Goal: Task Accomplishment & Management: Manage account settings

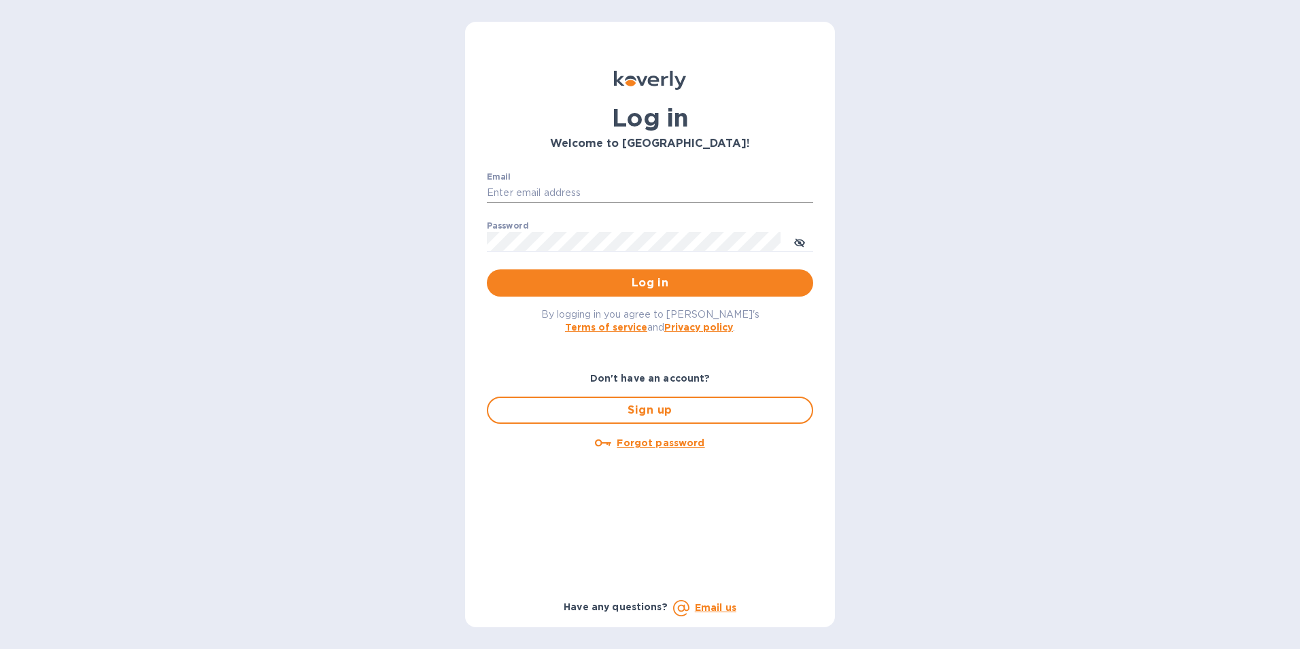
click at [553, 186] on input "Email" at bounding box center [650, 193] width 326 height 20
type input "[EMAIL_ADDRESS][DOMAIN_NAME]"
click at [795, 247] on icon "toggle password visibility" at bounding box center [799, 242] width 11 height 11
click at [468, 237] on div "Log in Welcome to [GEOGRAPHIC_DATA]! Email [EMAIL_ADDRESS][DOMAIN_NAME] ​ Passw…" at bounding box center [650, 324] width 370 height 605
click at [622, 280] on span "Log in" at bounding box center [650, 283] width 305 height 16
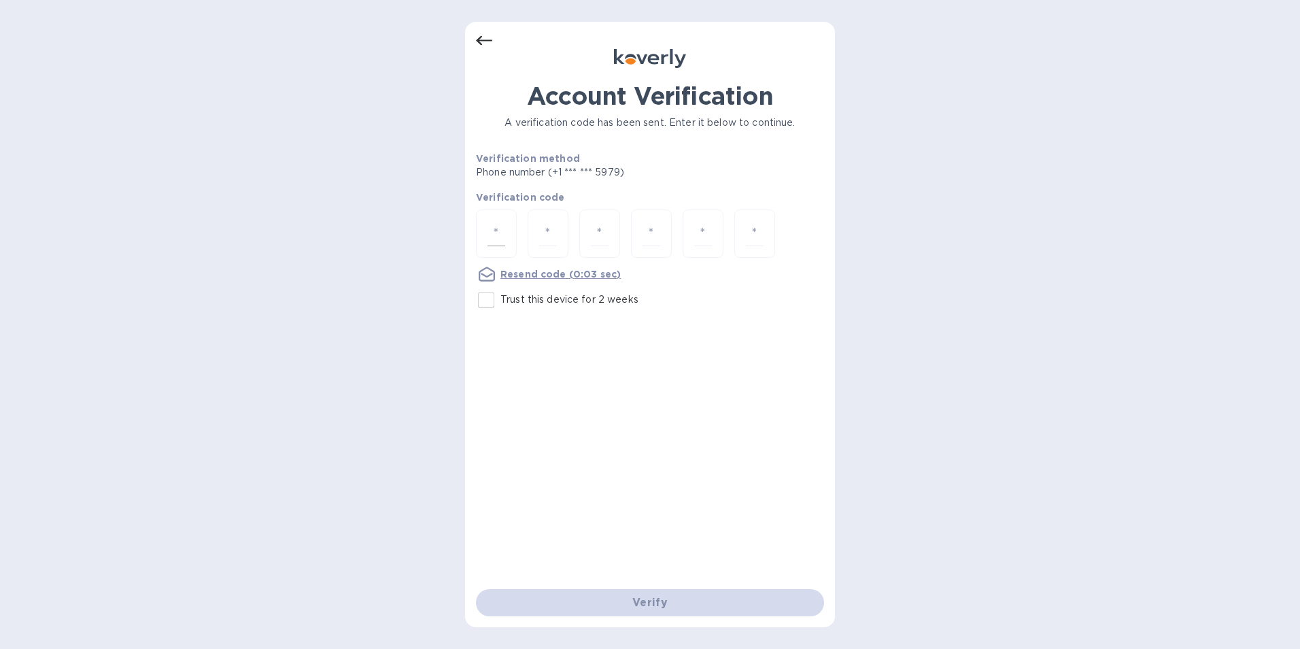
click at [508, 232] on div at bounding box center [496, 233] width 41 height 48
type input "7"
type input "0"
type input "2"
type input "7"
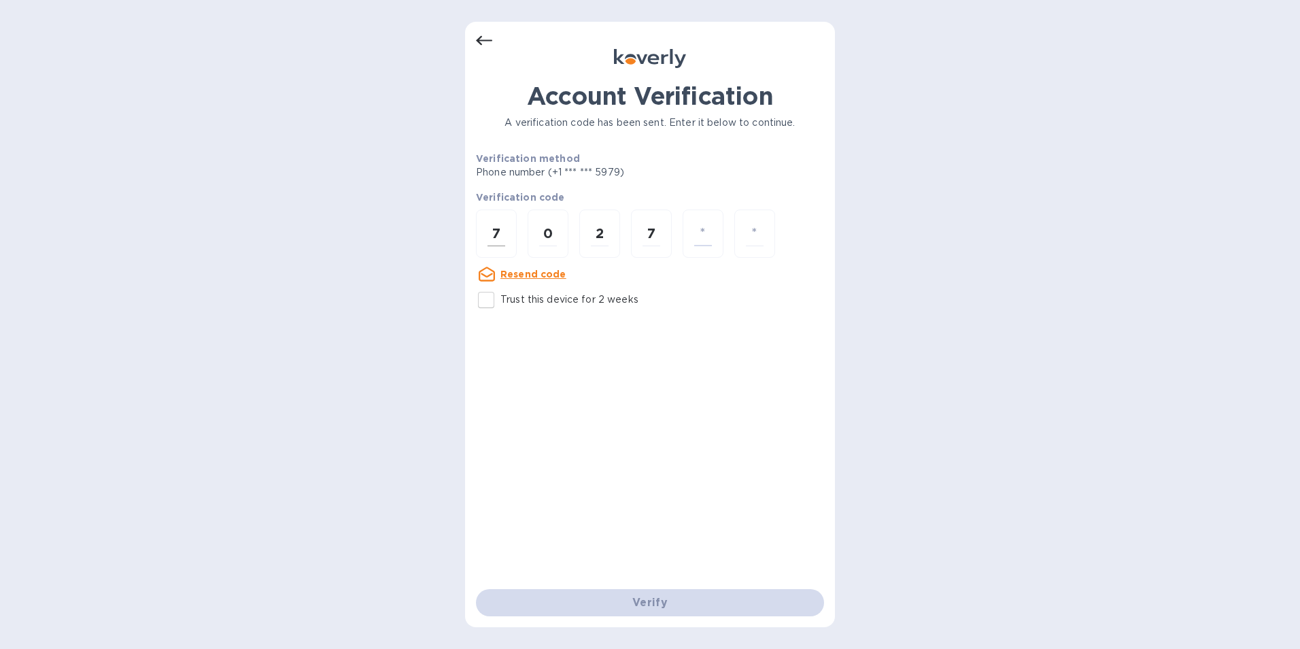
type input "4"
type input "6"
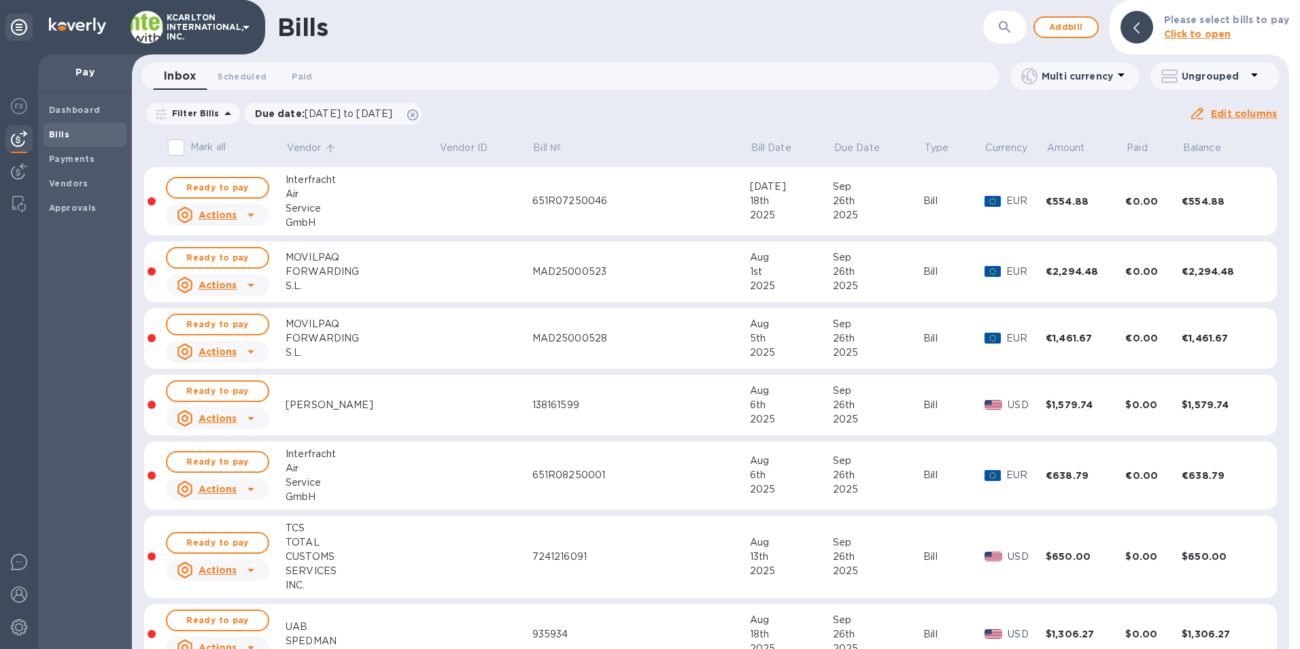
click at [315, 144] on p "Vendor" at bounding box center [304, 148] width 35 height 14
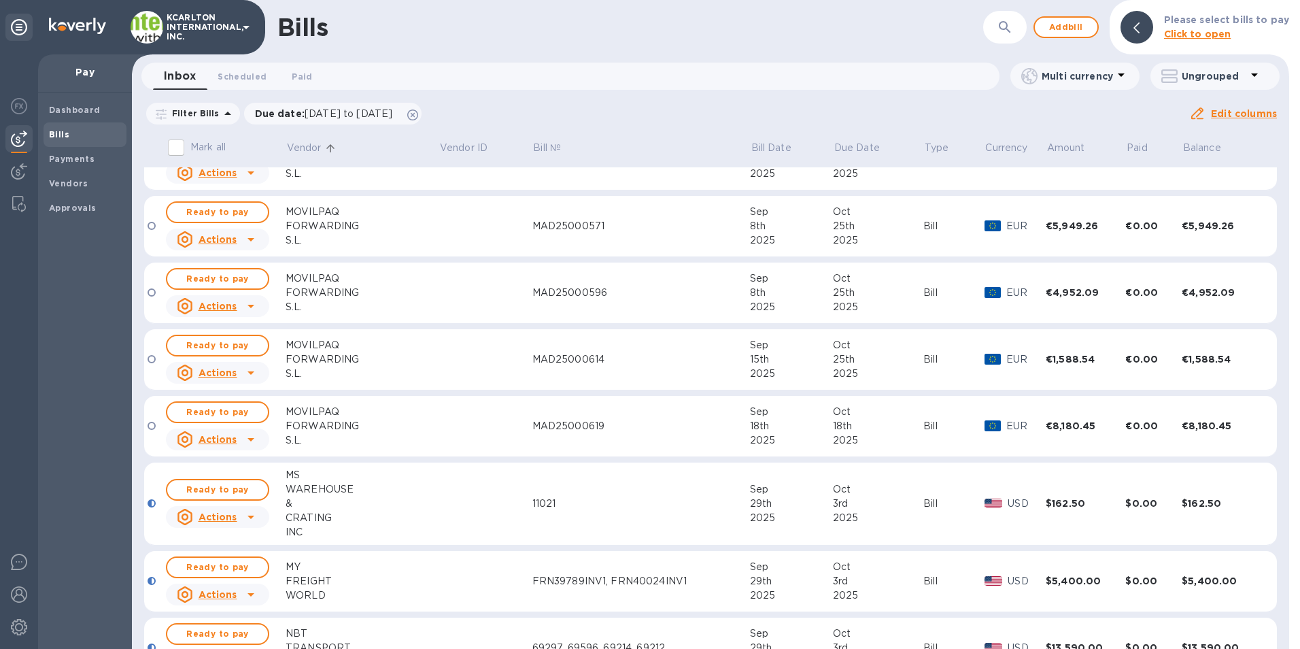
scroll to position [1156, 0]
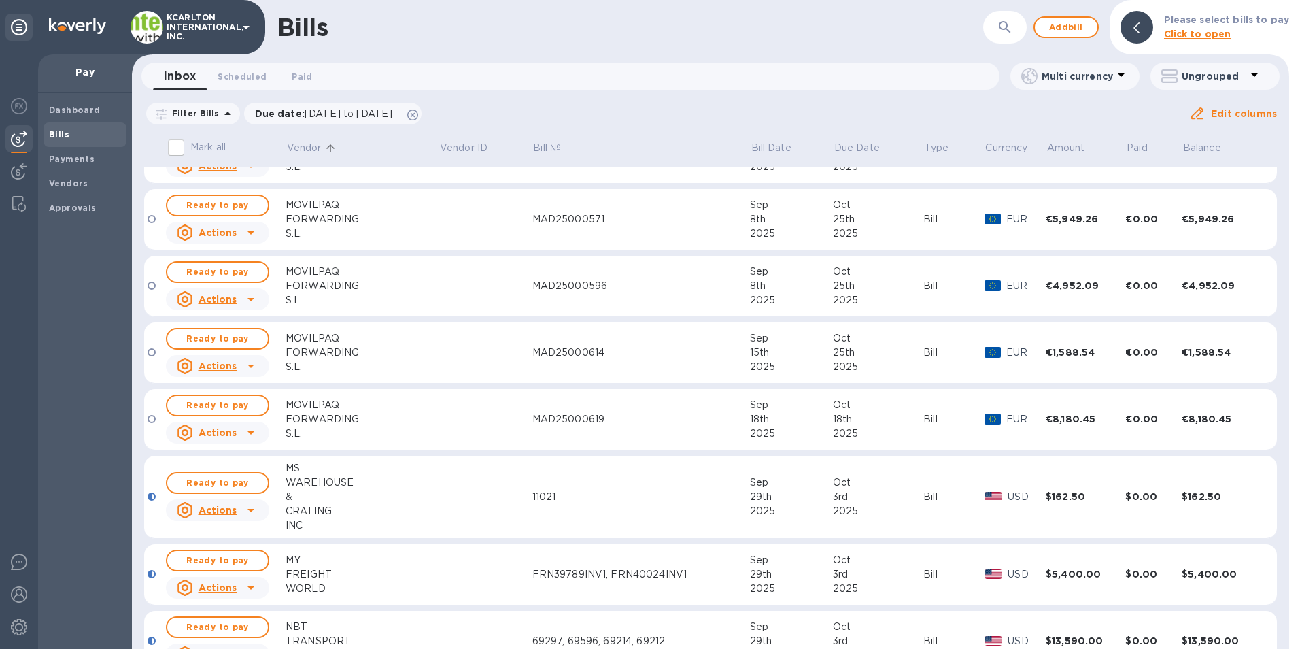
click at [321, 477] on div "WAREHOUSE" at bounding box center [362, 482] width 153 height 14
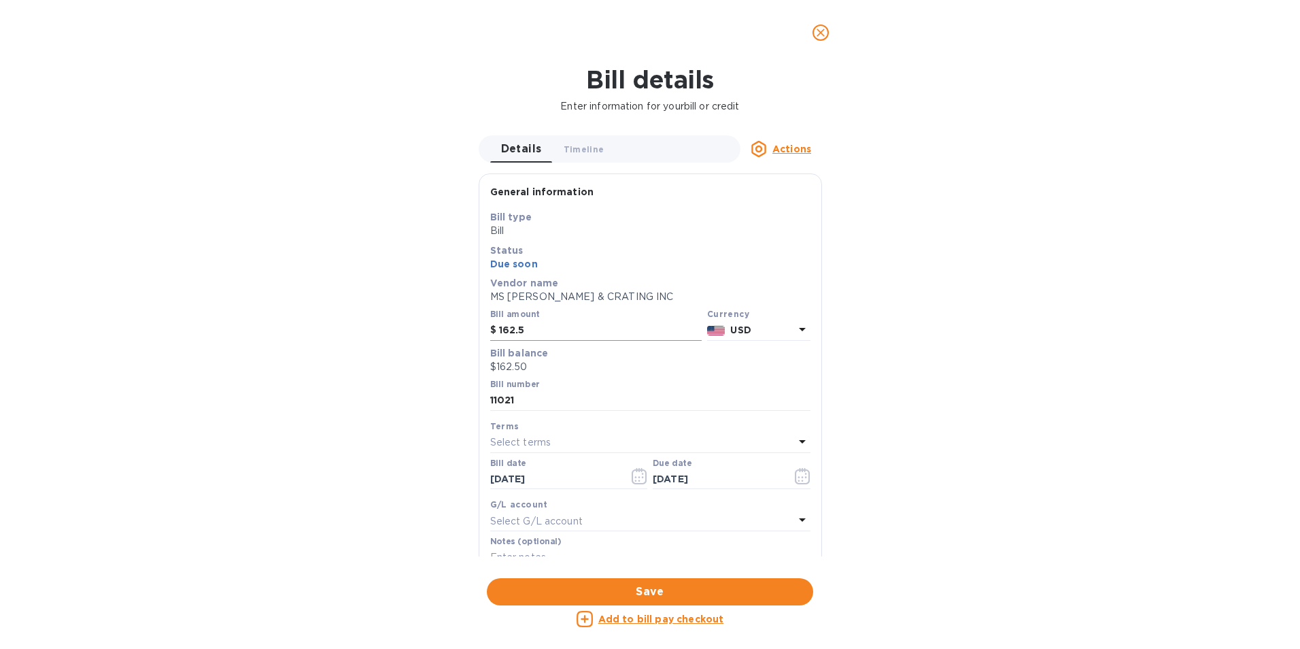
click at [559, 333] on input "162.5" at bounding box center [600, 330] width 203 height 20
type input "1"
type input "225.00"
click at [540, 402] on input "11021" at bounding box center [650, 400] width 320 height 20
type input "11021, 10502"
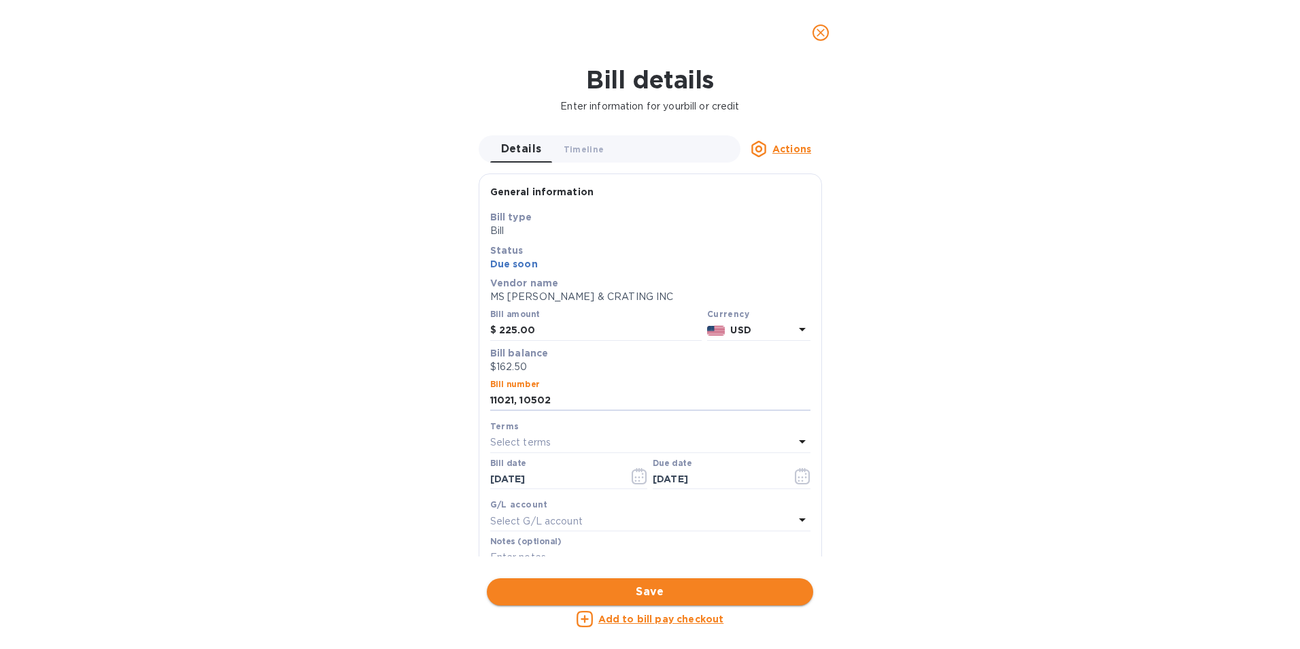
click at [705, 589] on span "Save" at bounding box center [650, 591] width 305 height 16
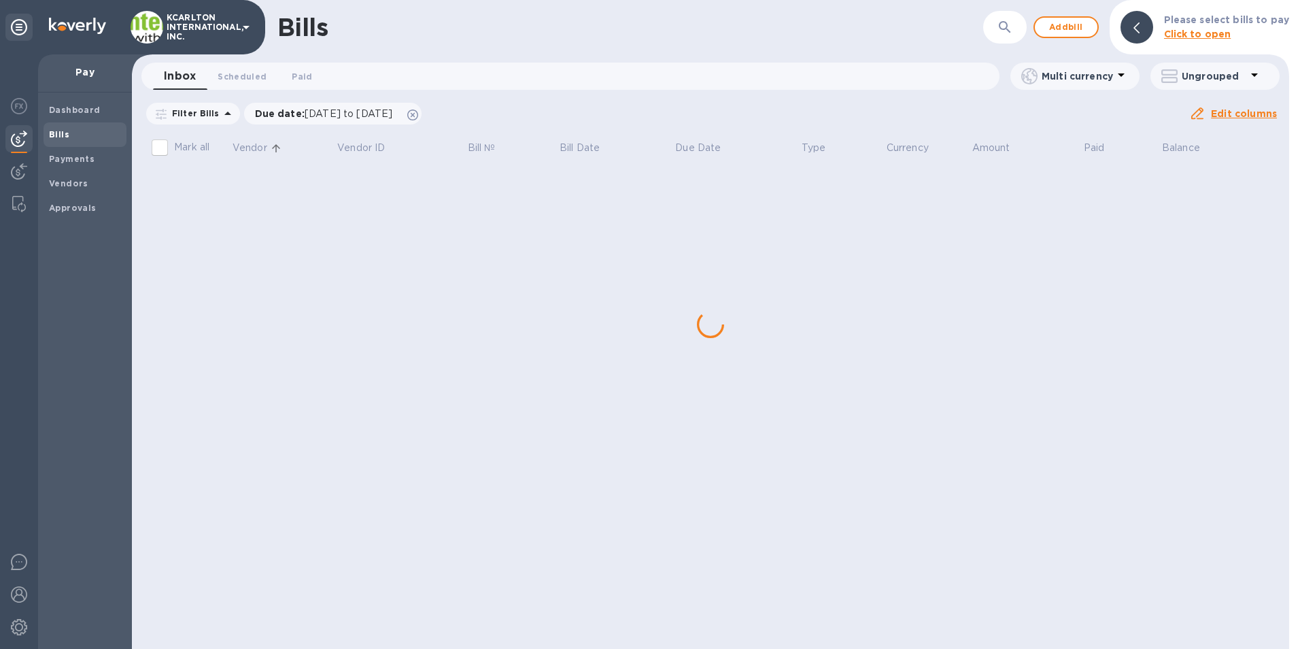
scroll to position [0, 0]
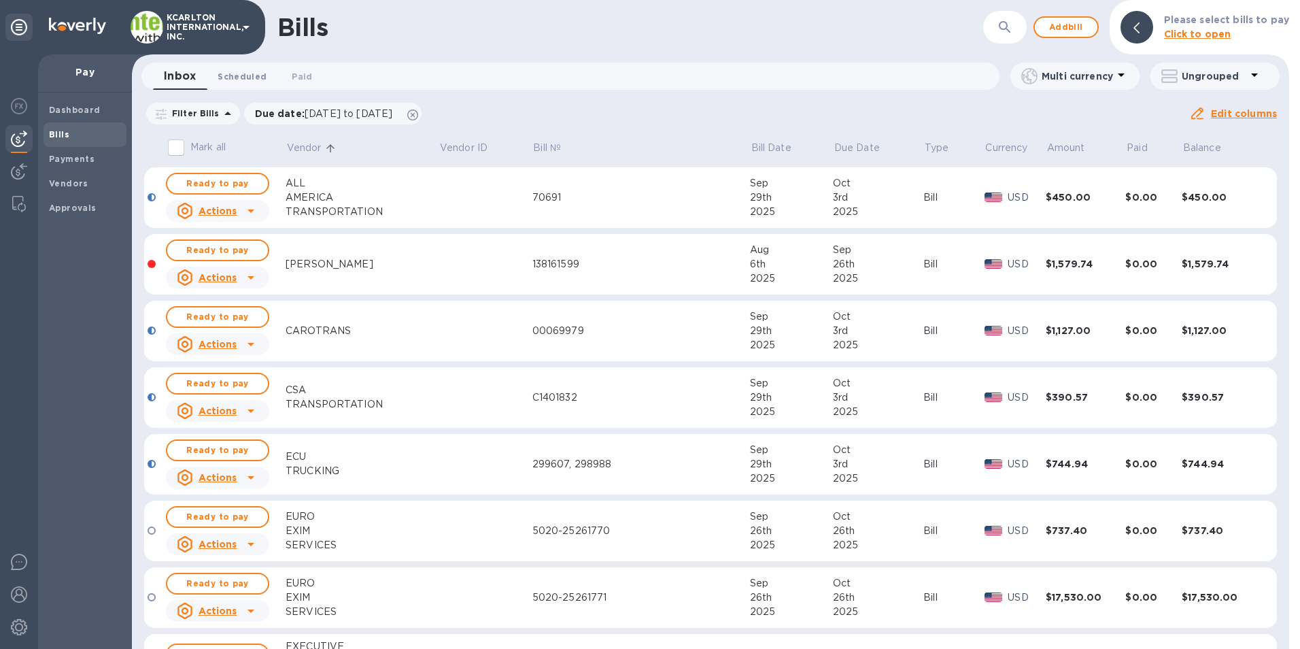
drag, startPoint x: 227, startPoint y: 179, endPoint x: 244, endPoint y: 74, distance: 106.7
click at [227, 179] on span "Ready to pay" at bounding box center [217, 183] width 79 height 16
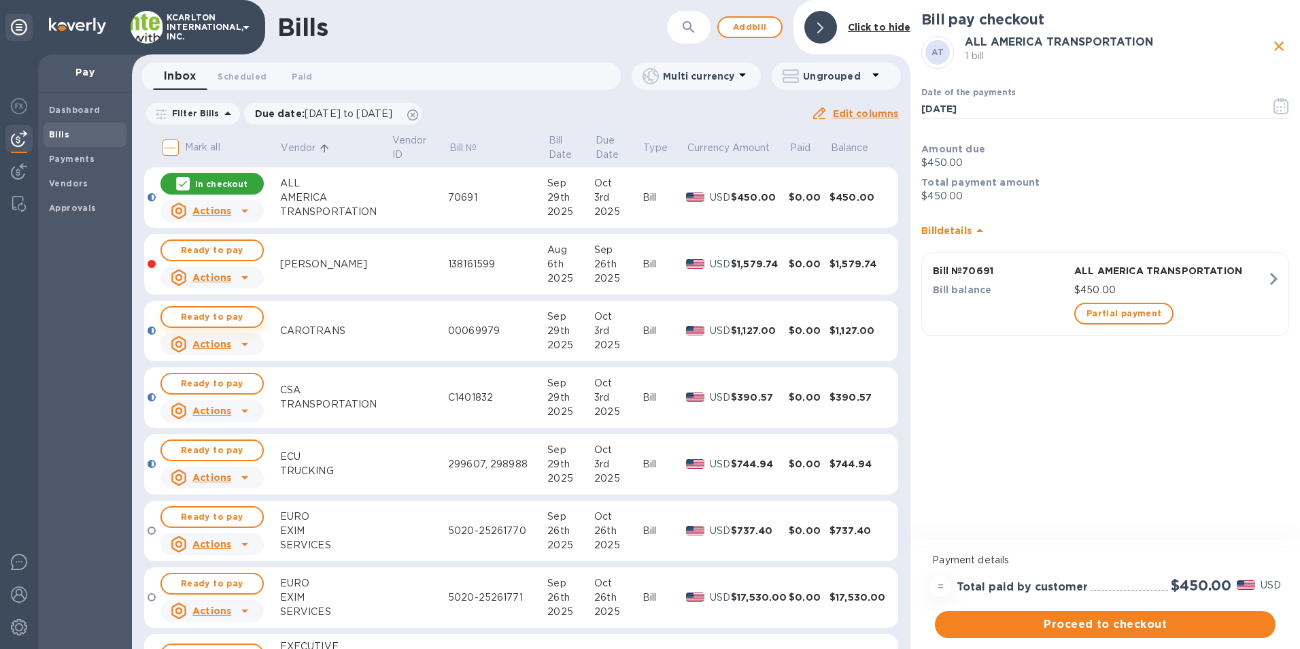
click at [220, 315] on span "Ready to pay" at bounding box center [212, 317] width 79 height 16
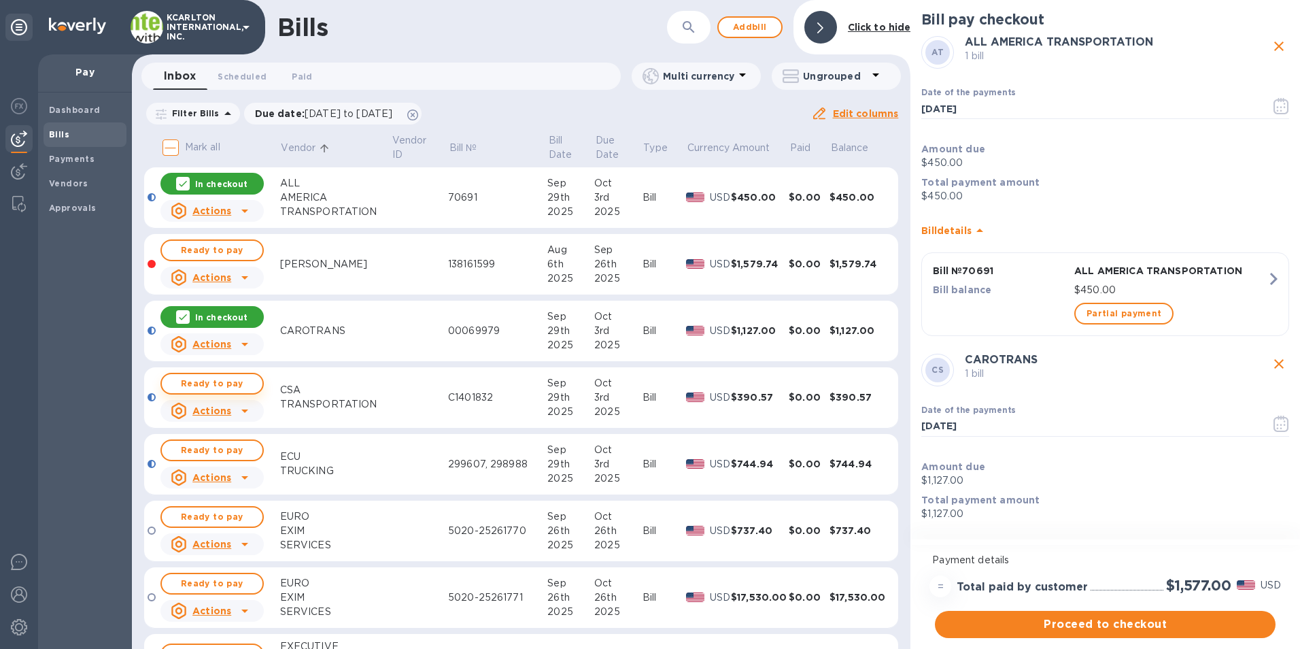
click at [222, 385] on span "Ready to pay" at bounding box center [212, 383] width 79 height 16
drag, startPoint x: 231, startPoint y: 449, endPoint x: 230, endPoint y: 479, distance: 29.3
click at [231, 449] on span "Ready to pay" at bounding box center [212, 450] width 79 height 16
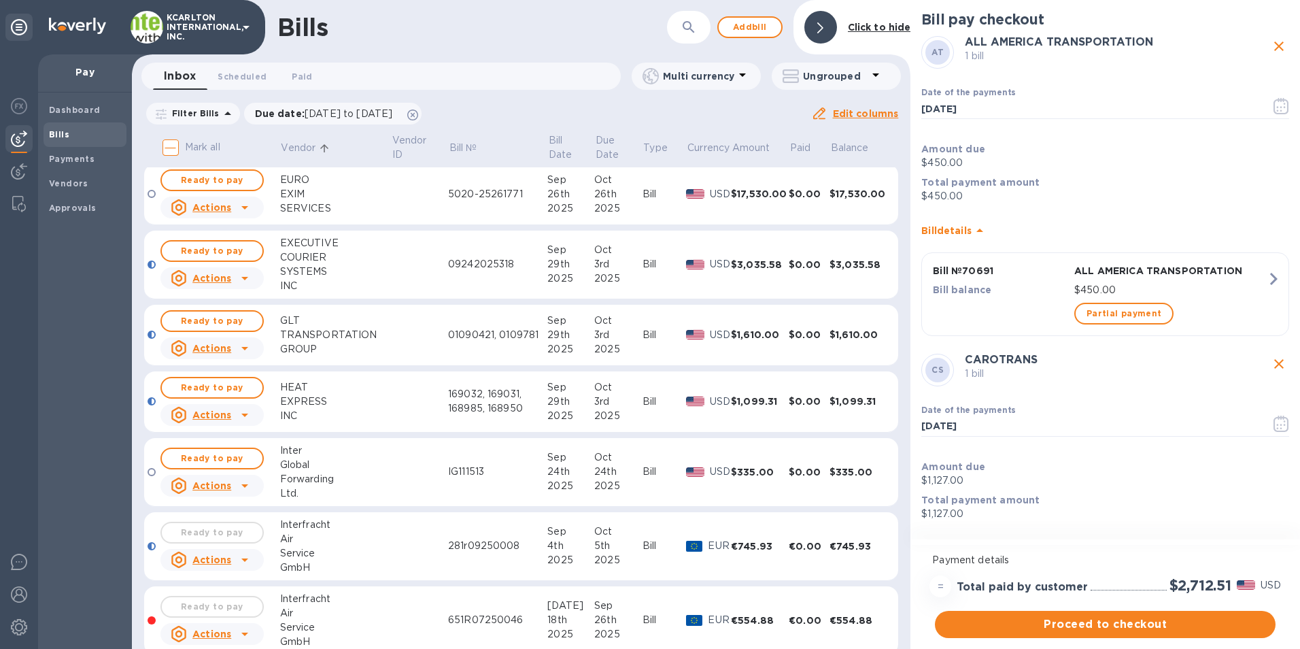
scroll to position [408, 0]
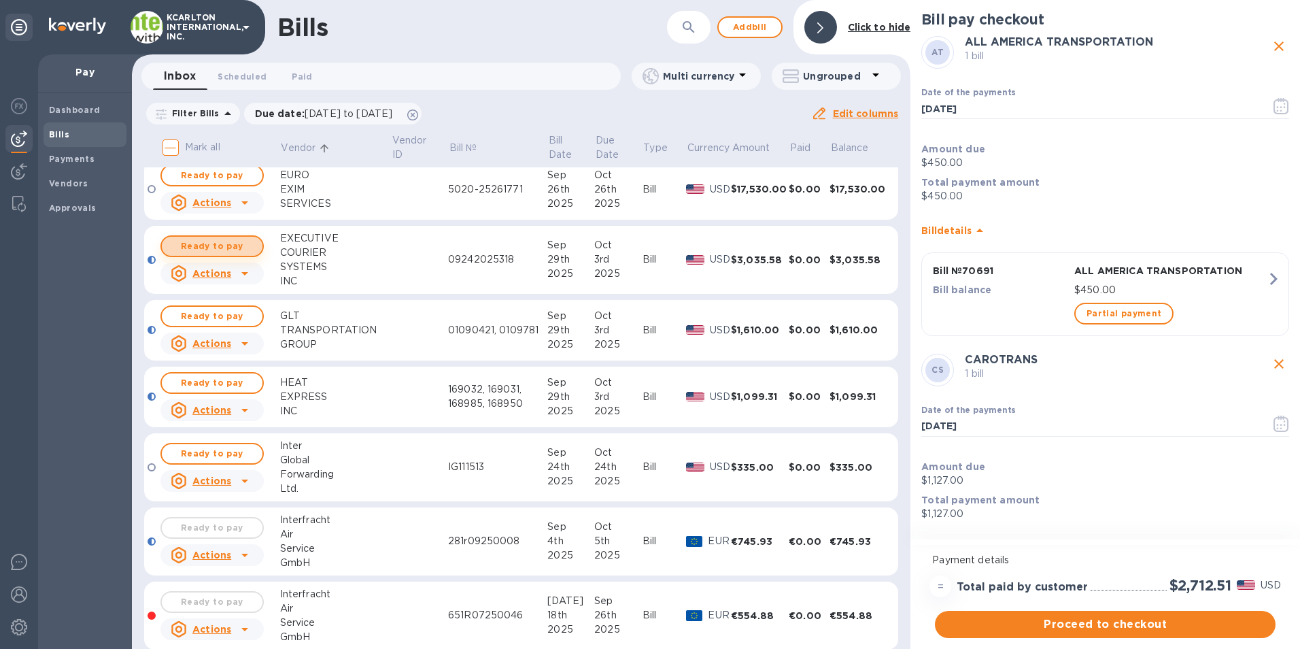
click at [199, 250] on span "Ready to pay" at bounding box center [212, 246] width 79 height 16
click at [230, 306] on button "Ready to pay" at bounding box center [211, 316] width 103 height 22
click at [229, 385] on span "Ready to pay" at bounding box center [212, 383] width 79 height 16
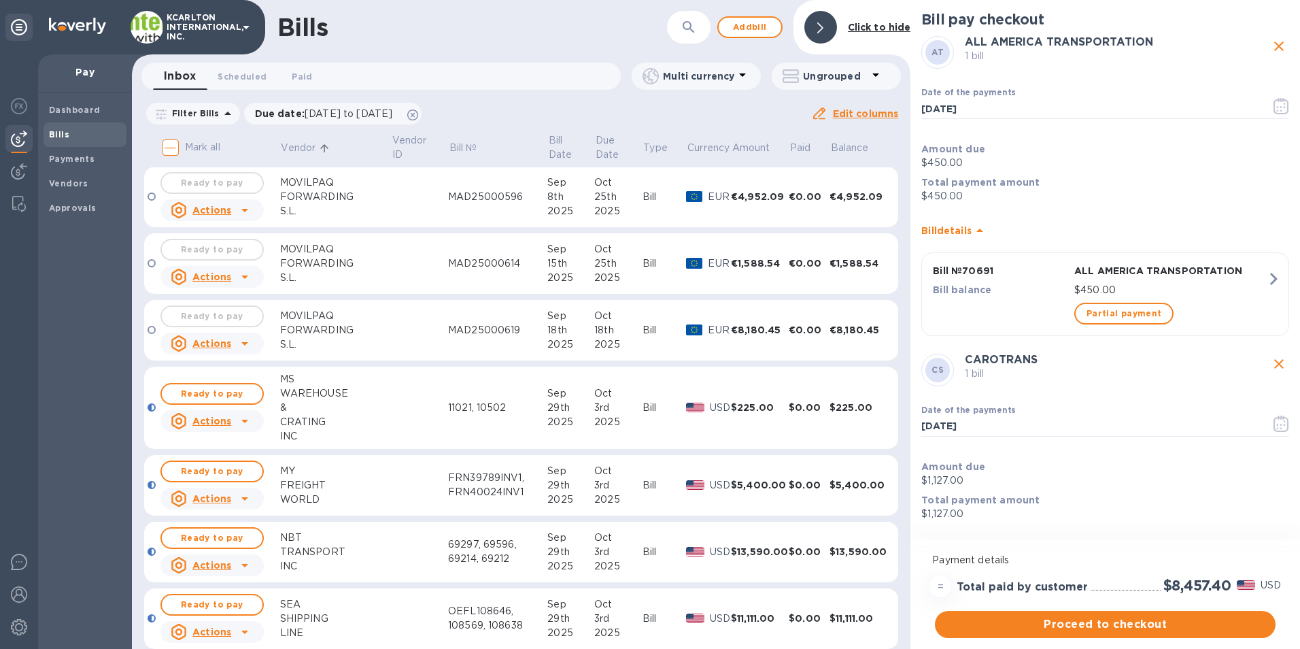
scroll to position [1292, 0]
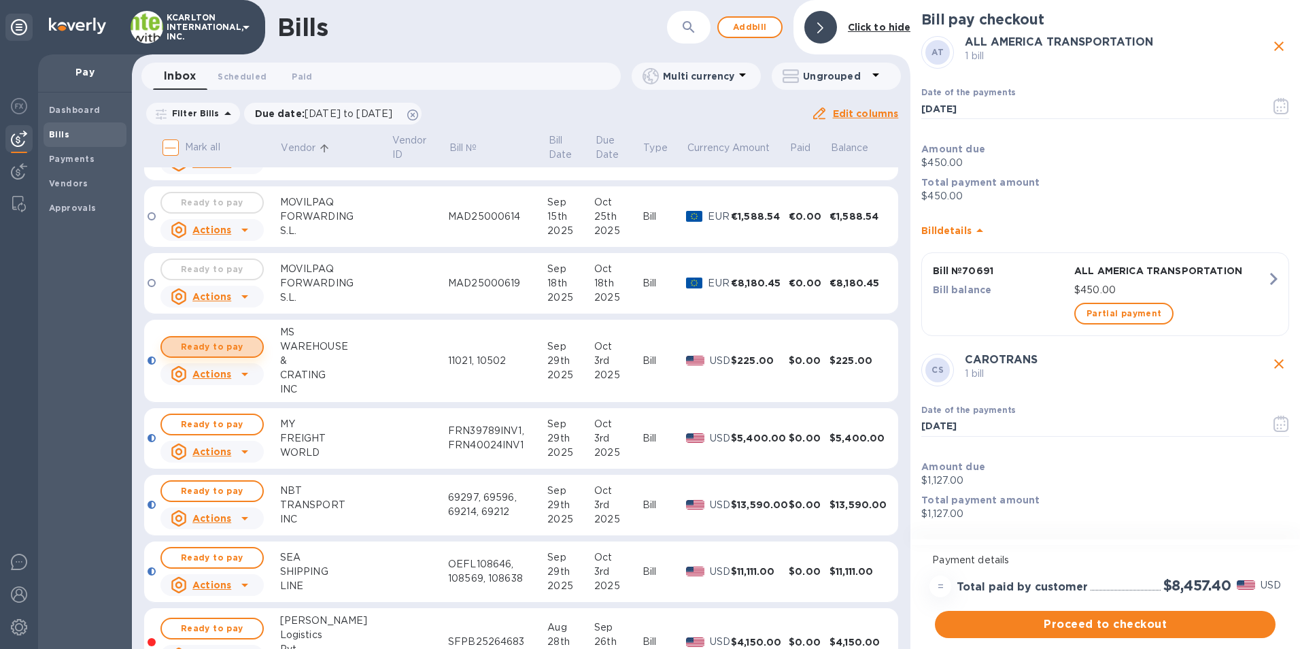
click at [245, 349] on span "Ready to pay" at bounding box center [212, 347] width 79 height 16
click at [245, 417] on span "Ready to pay" at bounding box center [212, 424] width 79 height 16
click at [244, 481] on button "Ready to pay" at bounding box center [211, 491] width 103 height 22
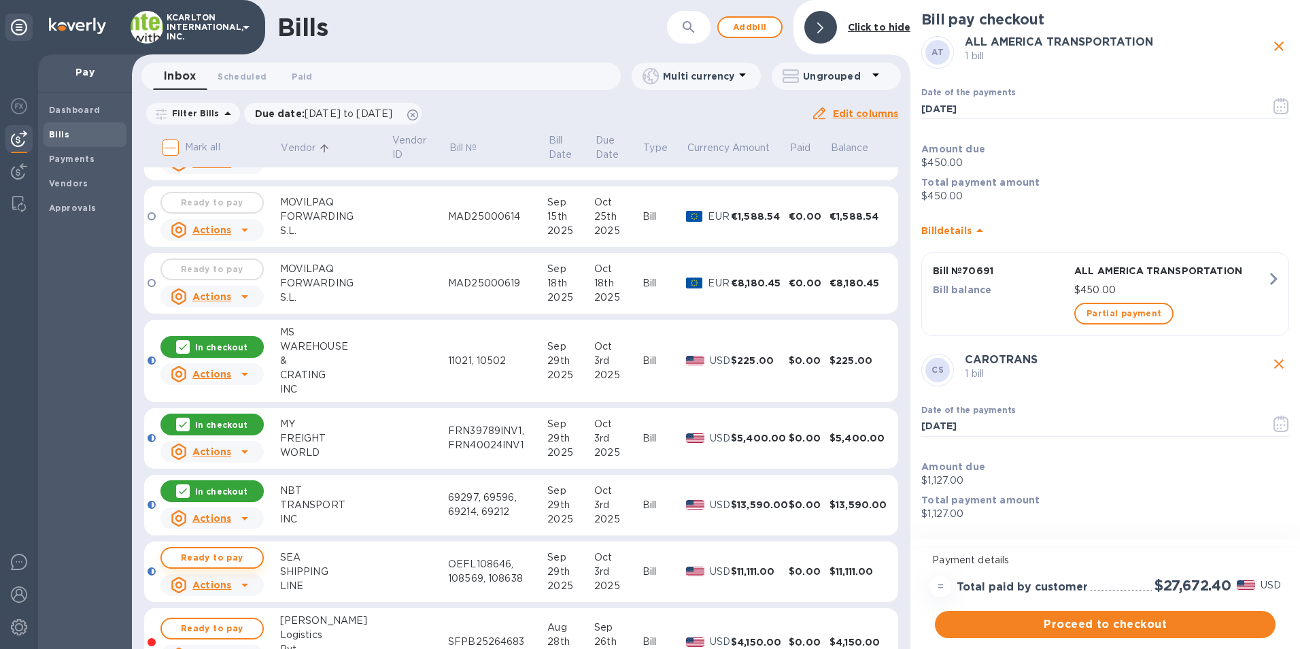
click at [196, 552] on span "Ready to pay" at bounding box center [212, 557] width 79 height 16
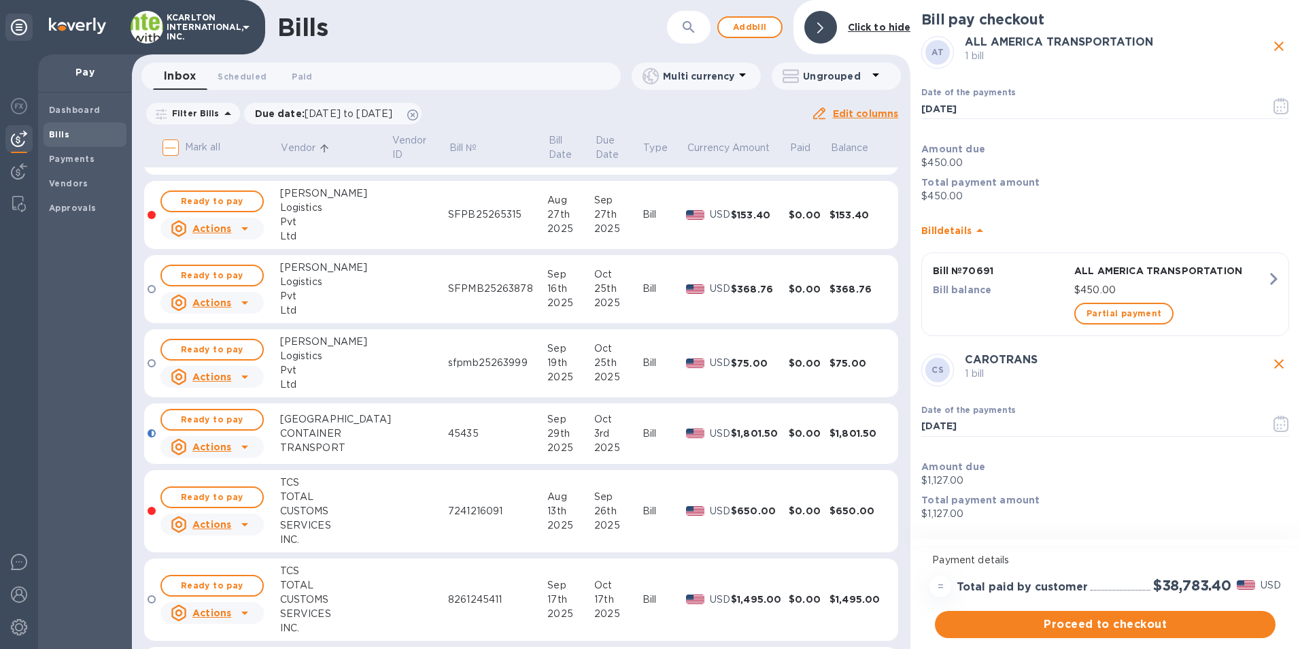
scroll to position [1972, 0]
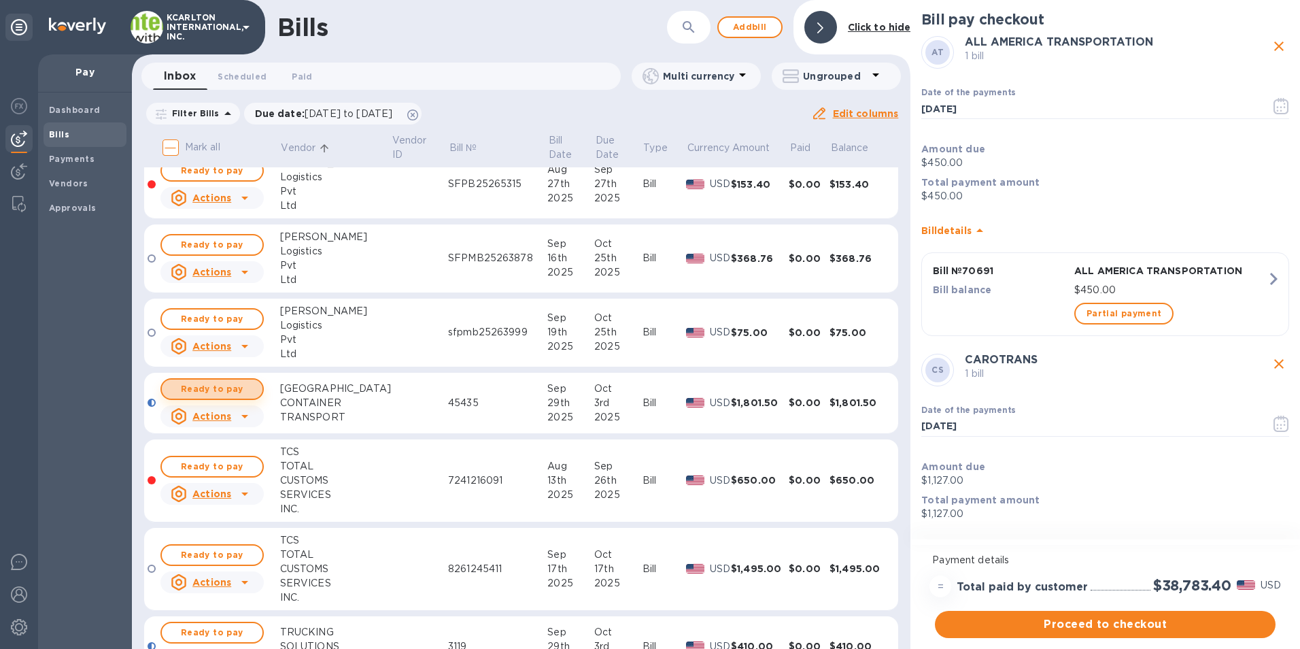
click at [220, 388] on span "Ready to pay" at bounding box center [212, 389] width 79 height 16
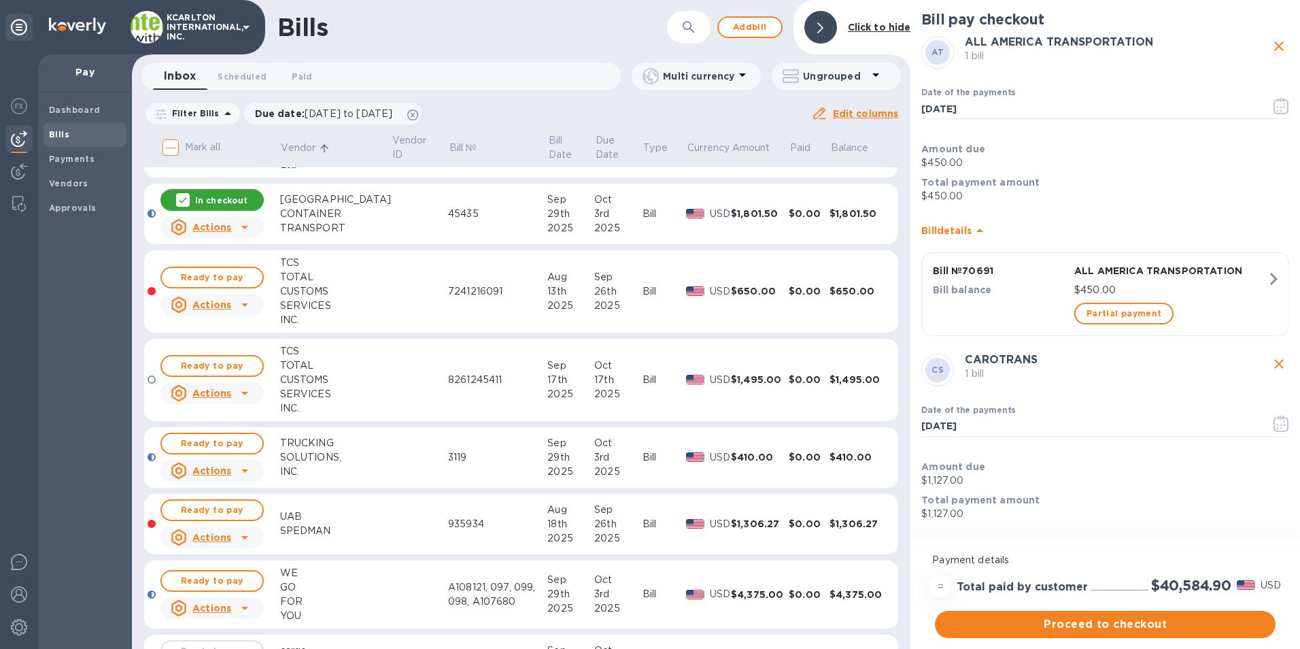
scroll to position [2225, 0]
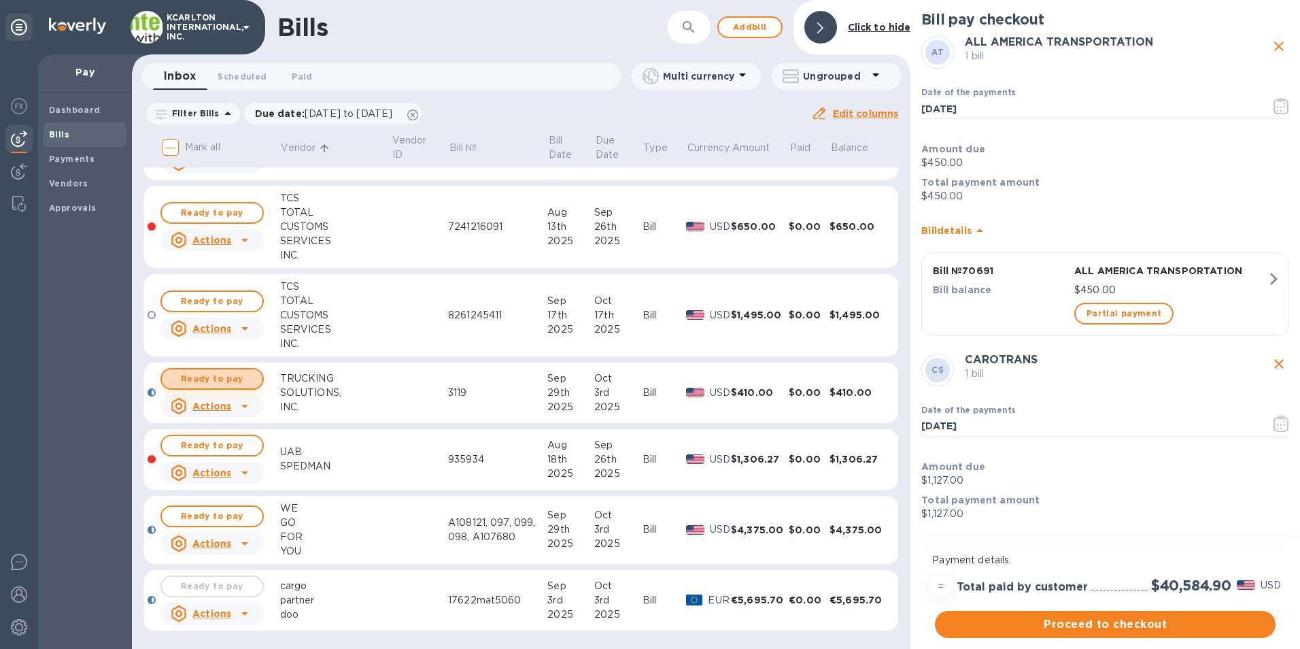
click at [253, 382] on button "Ready to pay" at bounding box center [211, 379] width 103 height 22
click at [208, 520] on span "Ready to pay" at bounding box center [212, 516] width 79 height 16
click at [1077, 620] on span "Proceed to checkout" at bounding box center [1105, 624] width 319 height 16
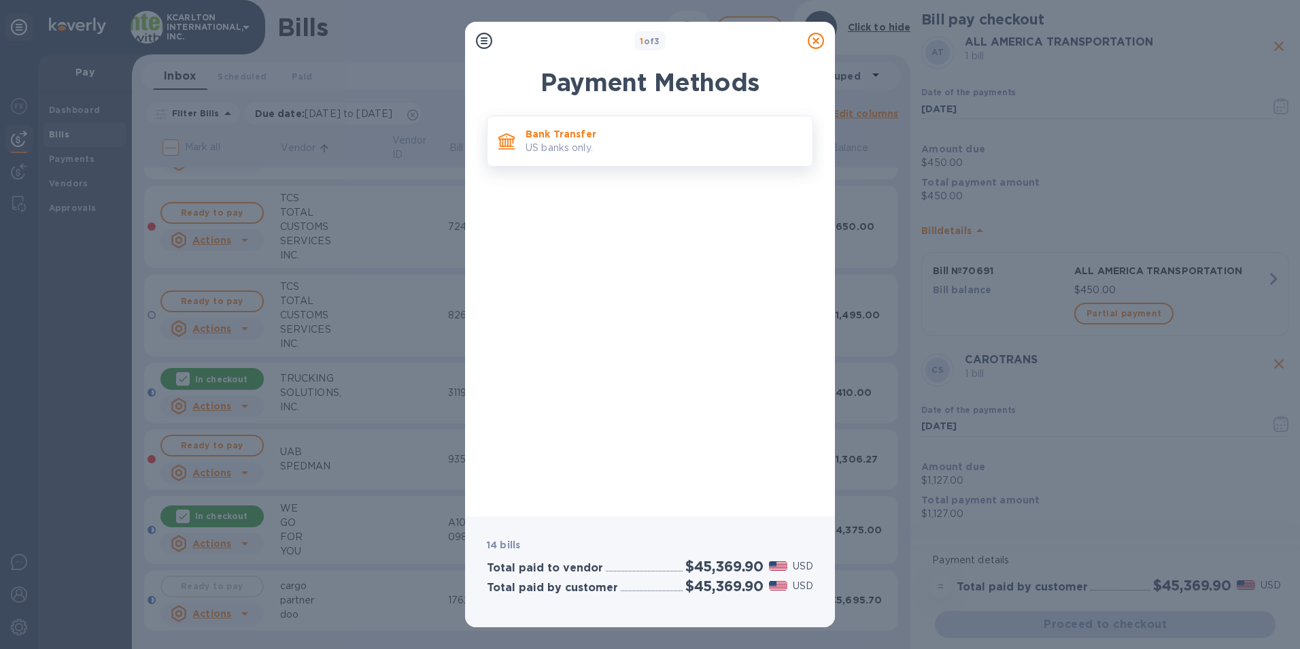
click at [594, 145] on p "US banks only." at bounding box center [664, 148] width 276 height 14
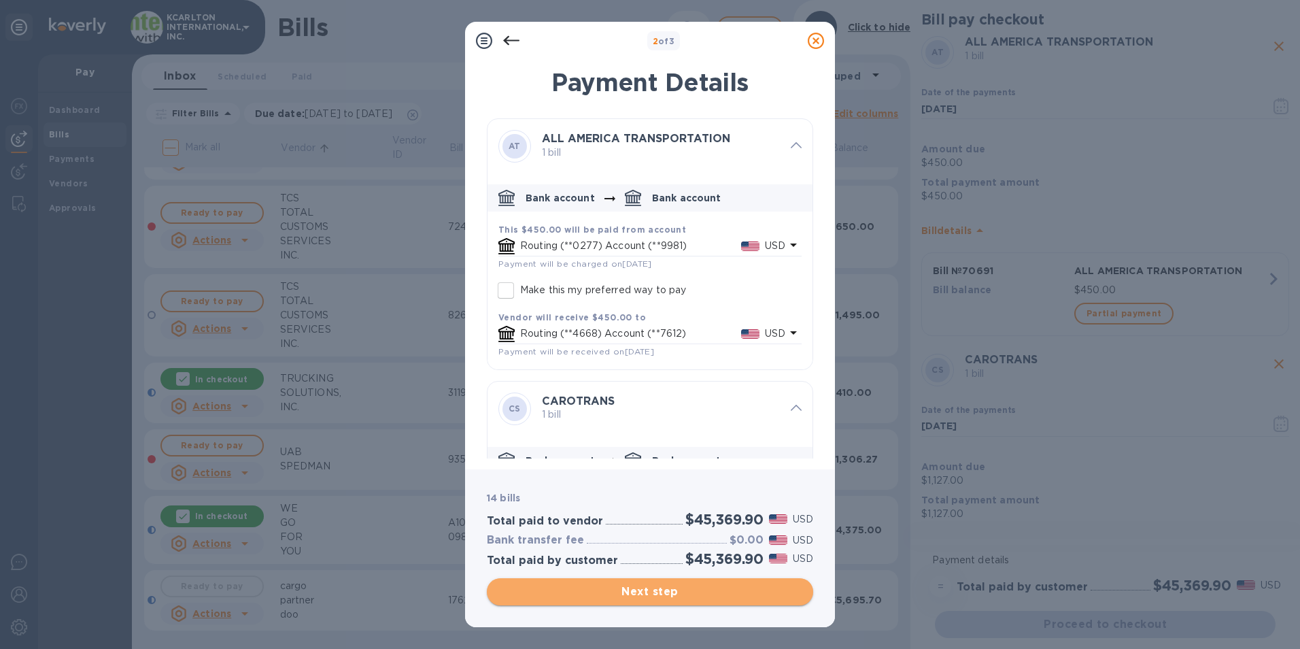
click at [627, 589] on span "Next step" at bounding box center [650, 591] width 305 height 16
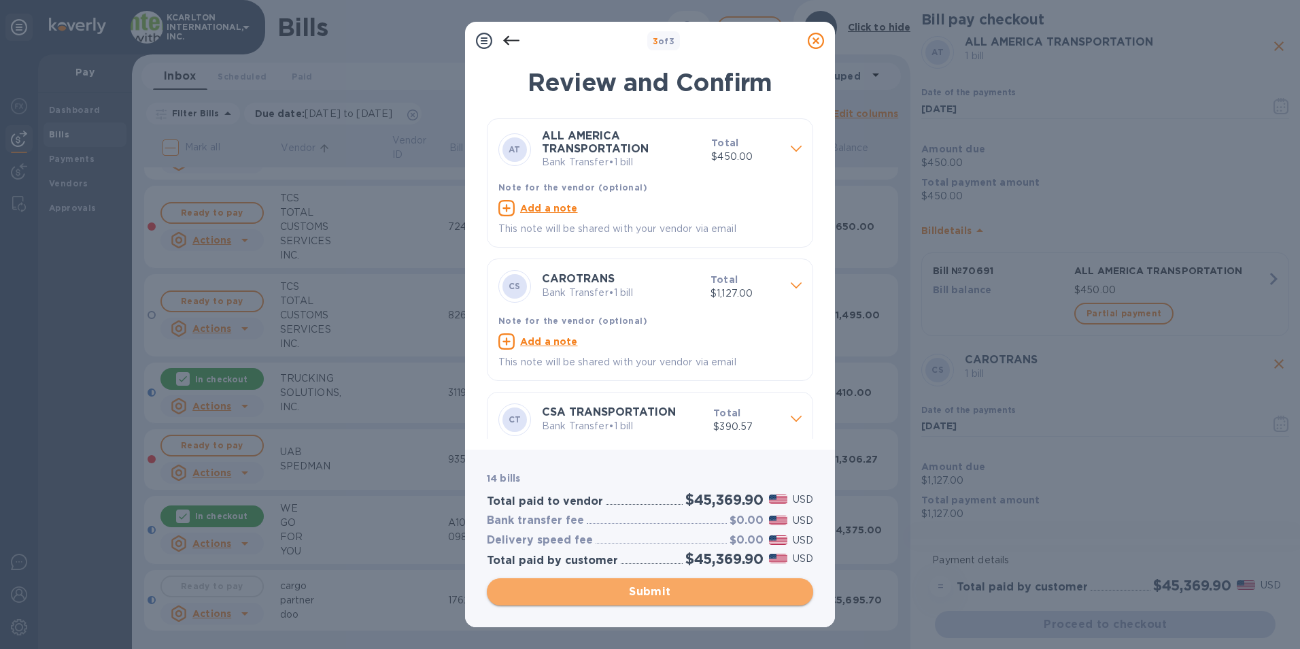
click at [523, 594] on span "Submit" at bounding box center [650, 591] width 305 height 16
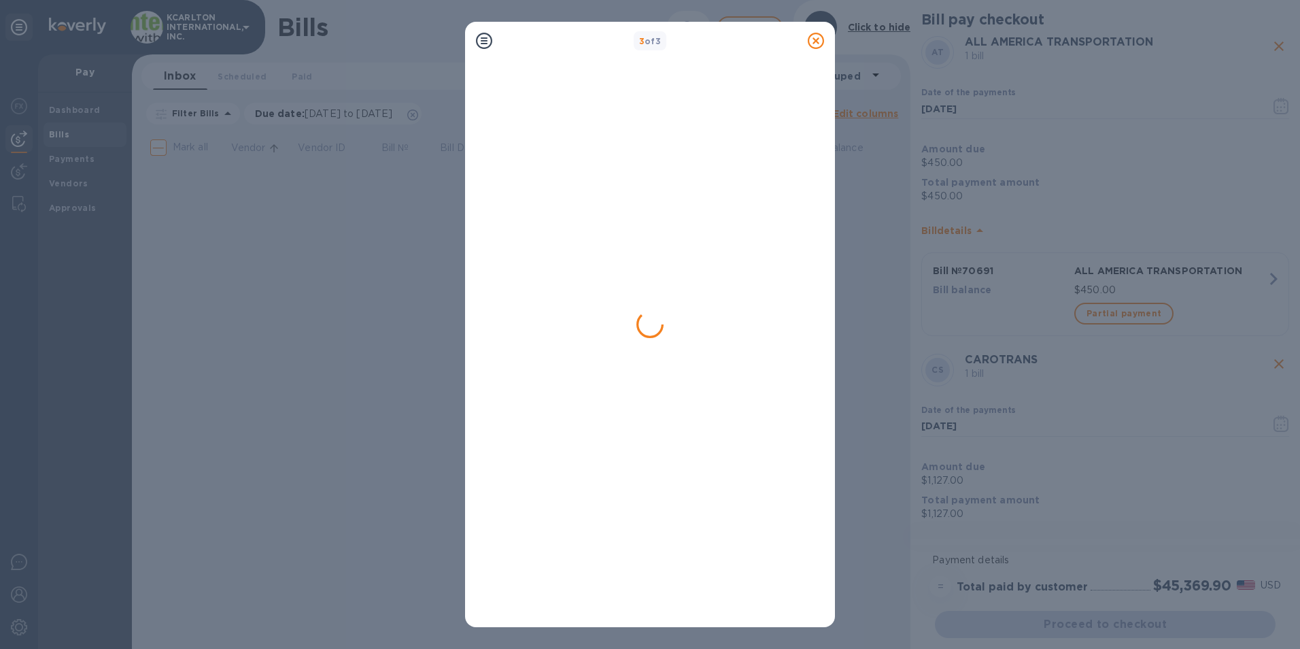
scroll to position [0, 0]
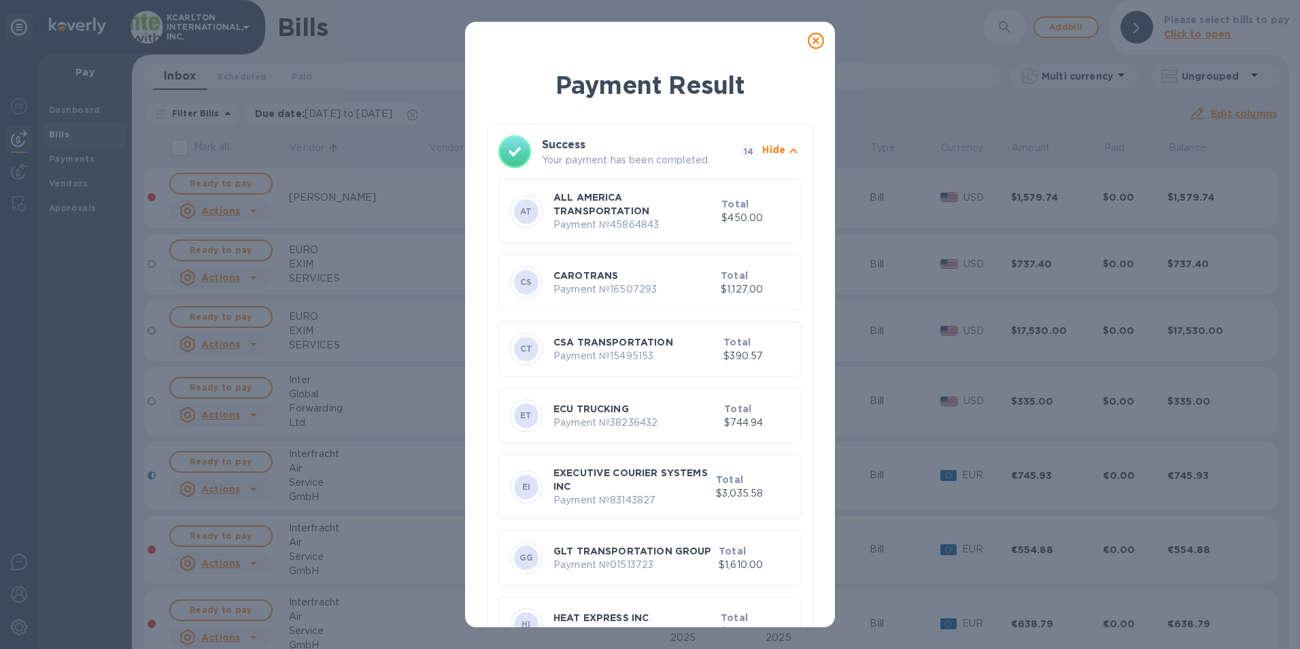
click at [816, 39] on icon at bounding box center [816, 41] width 16 height 16
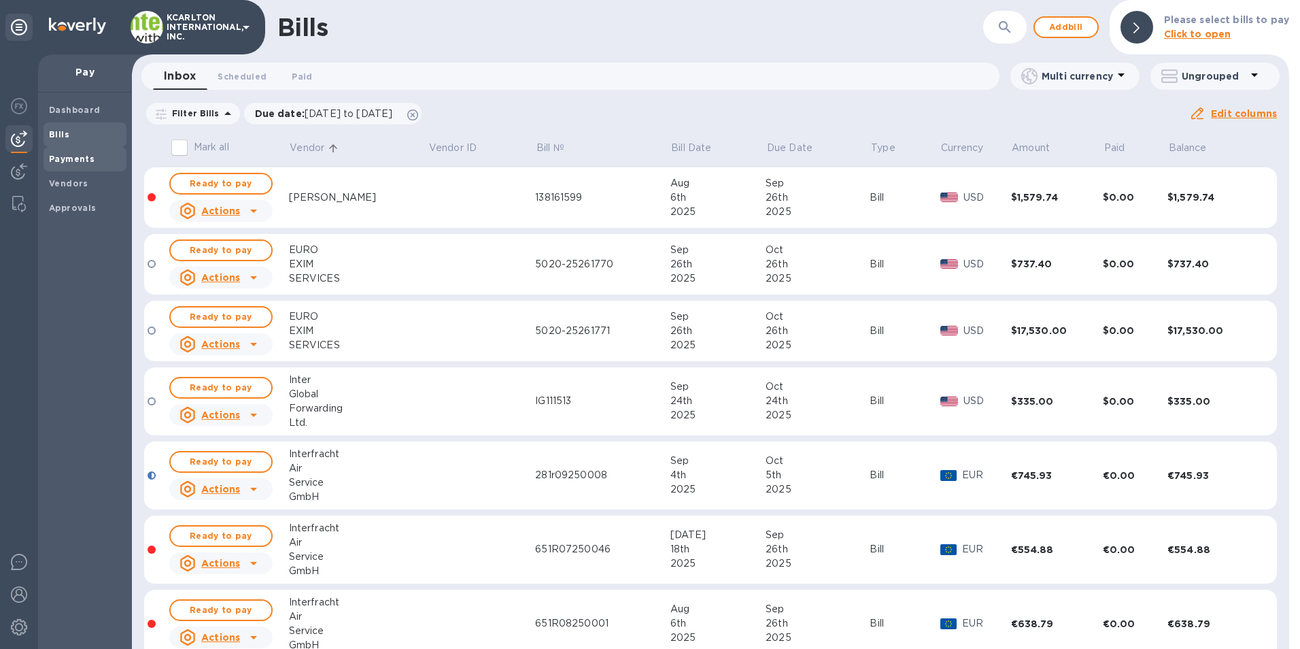
click at [84, 161] on b "Payments" at bounding box center [72, 159] width 46 height 10
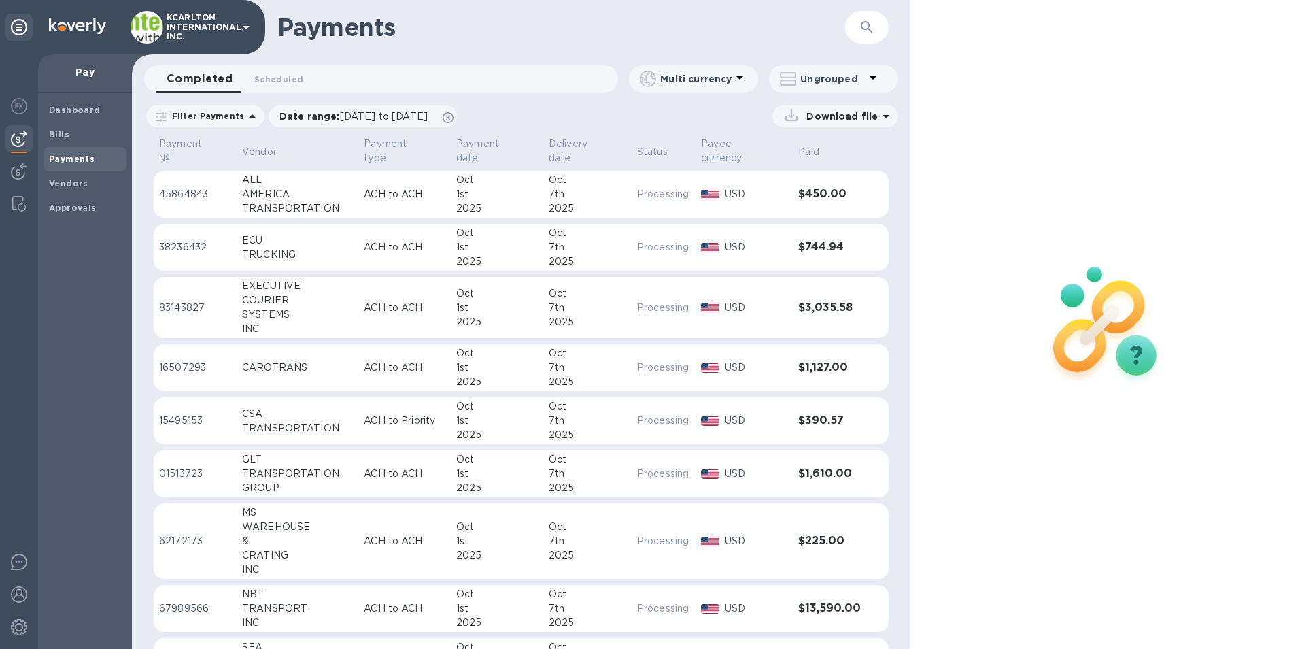
click at [822, 118] on p "Download file" at bounding box center [839, 116] width 77 height 14
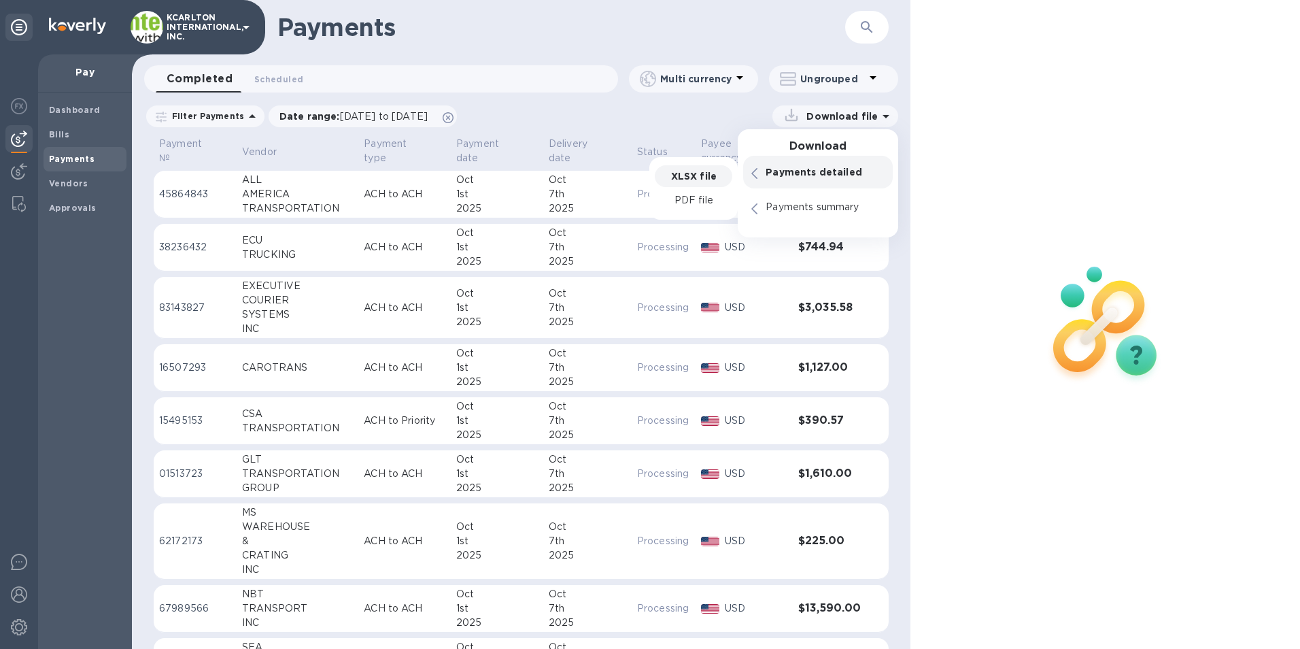
click at [670, 172] on div "XLSX file" at bounding box center [694, 176] width 78 height 22
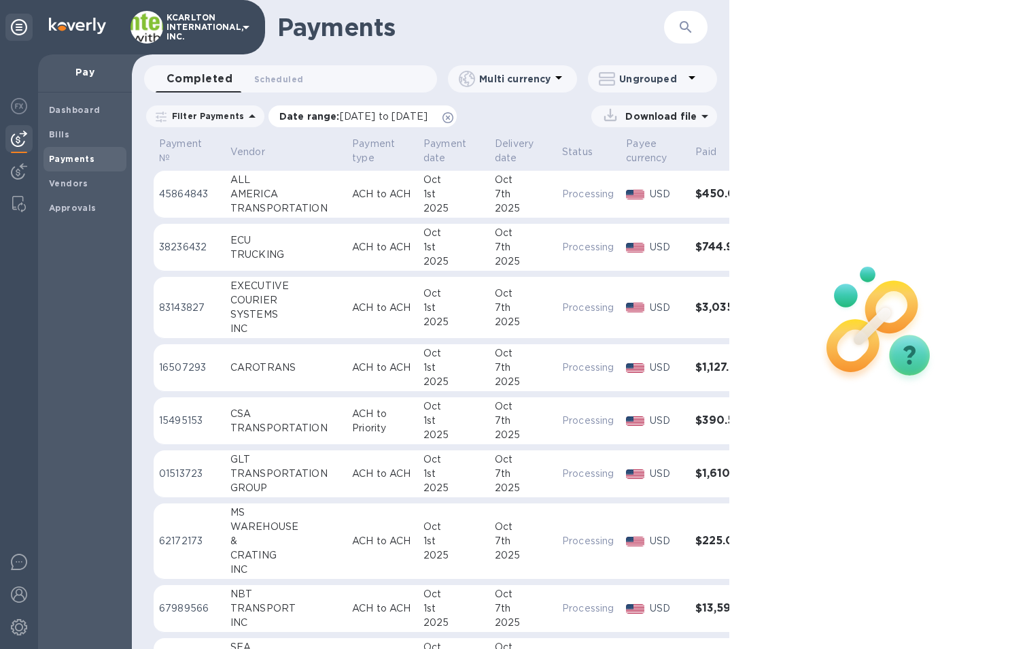
click at [376, 120] on span "[DATE] to [DATE]" at bounding box center [384, 116] width 88 height 11
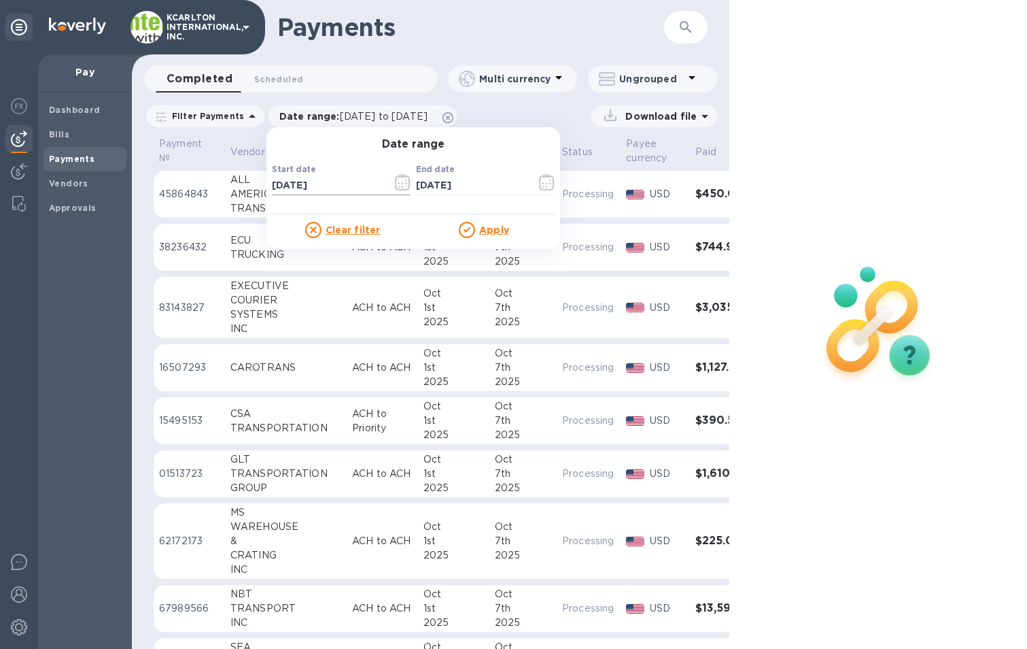
click at [395, 184] on icon "button" at bounding box center [403, 182] width 16 height 16
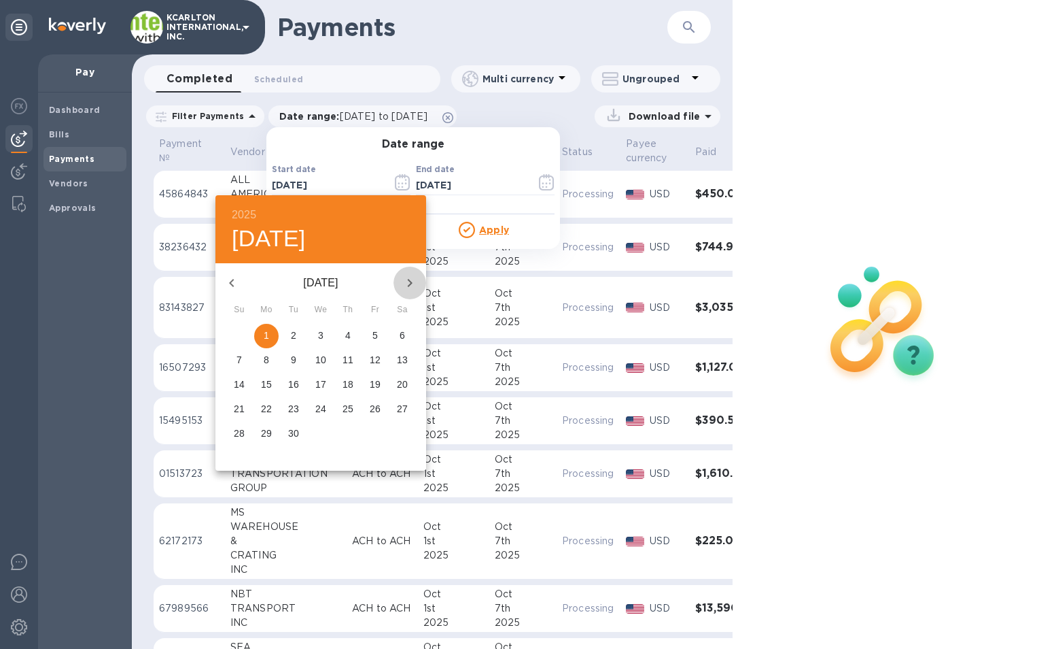
click at [408, 279] on icon "button" at bounding box center [410, 283] width 16 height 16
click at [328, 334] on span "1" at bounding box center [321, 335] width 24 height 14
type input "[DATE]"
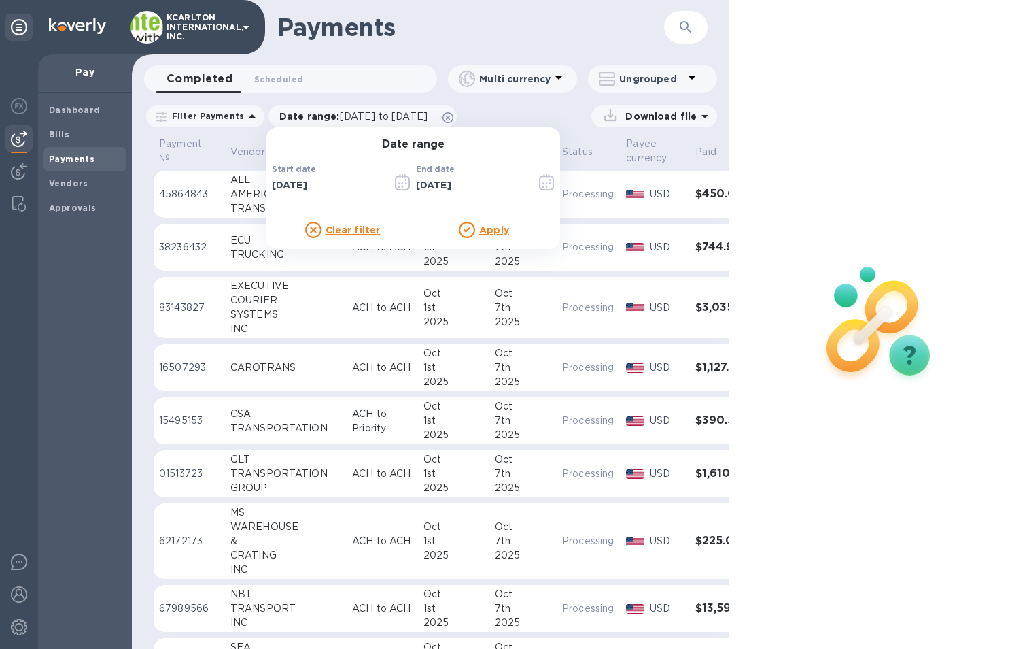
click at [501, 232] on u "Apply" at bounding box center [494, 229] width 30 height 11
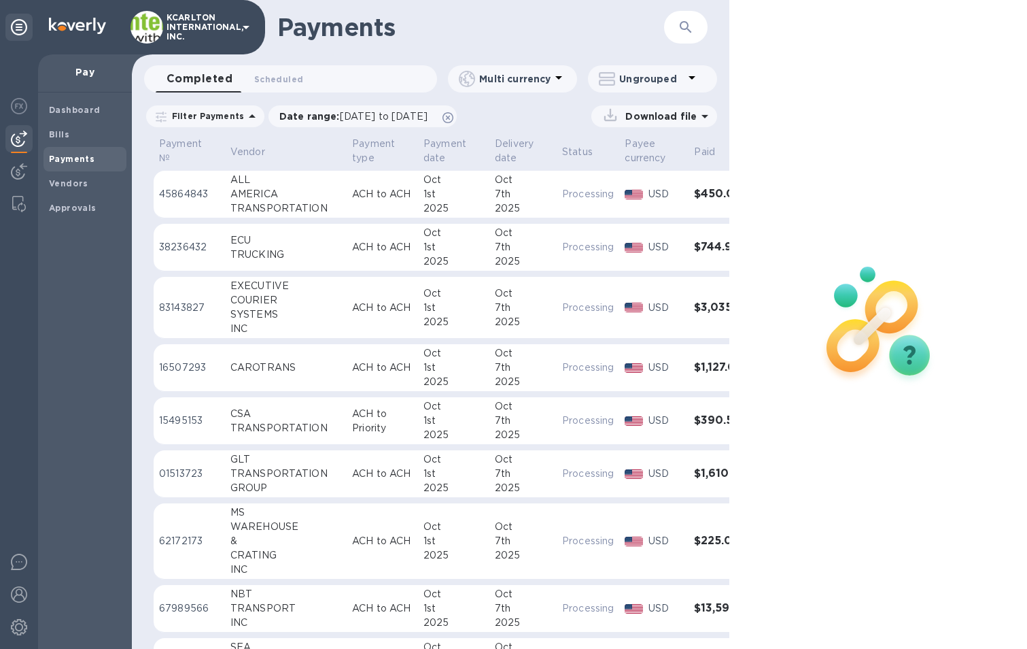
click at [663, 120] on p "Download file" at bounding box center [658, 116] width 77 height 14
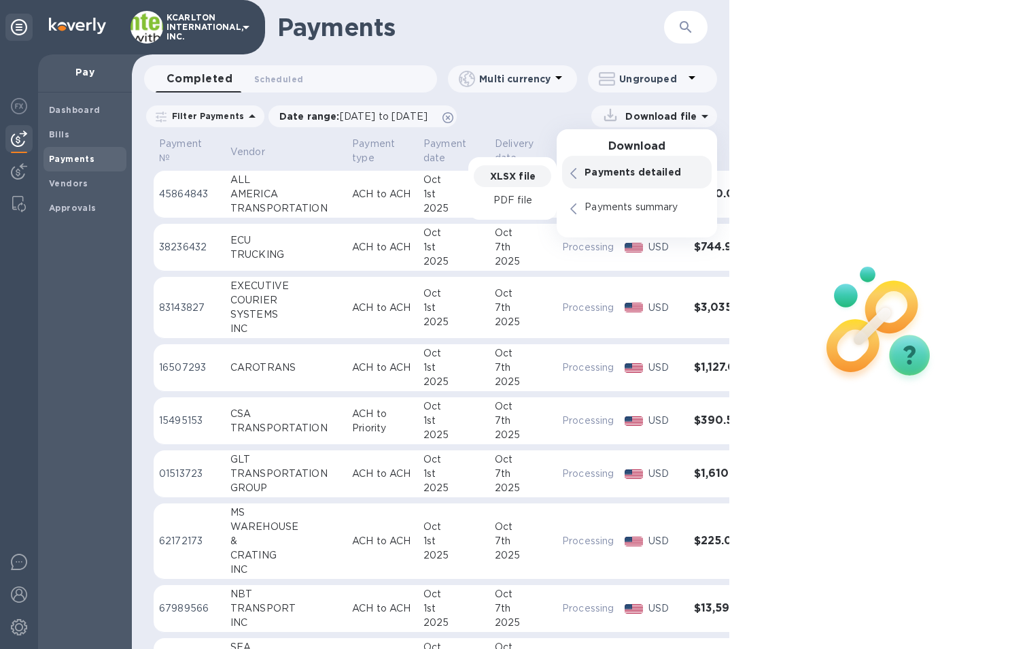
click at [506, 174] on p "XLSX file" at bounding box center [513, 176] width 46 height 14
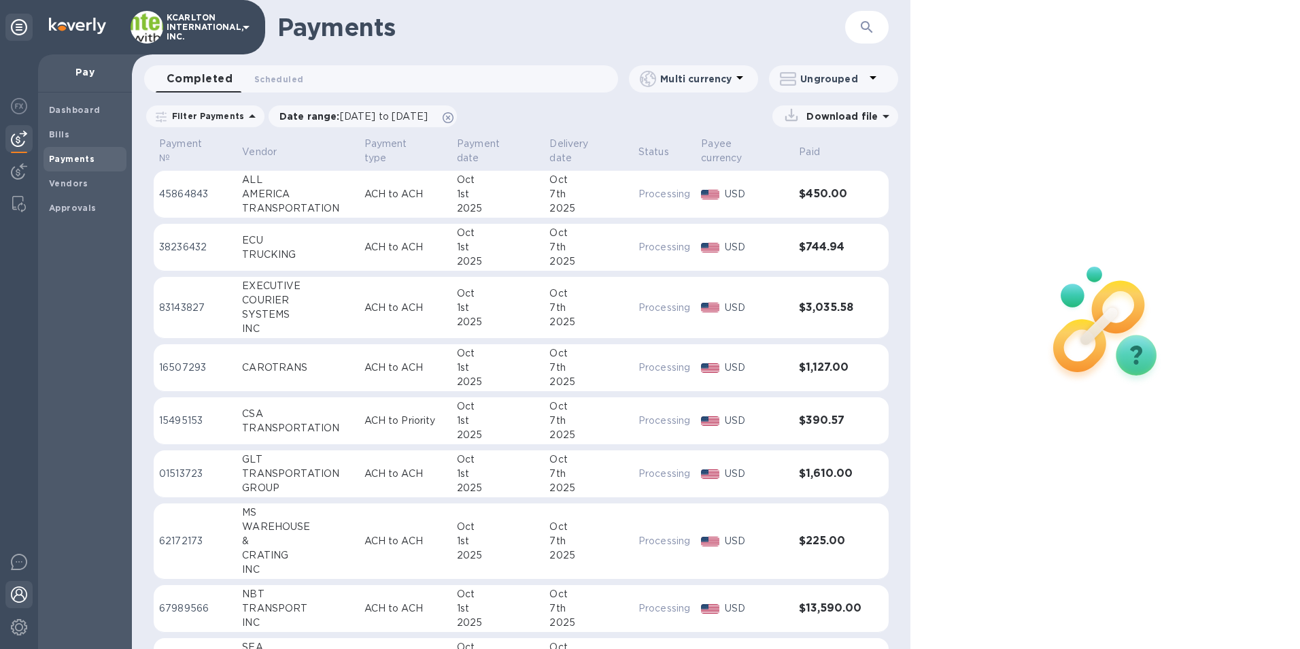
click at [26, 594] on img at bounding box center [19, 594] width 16 height 16
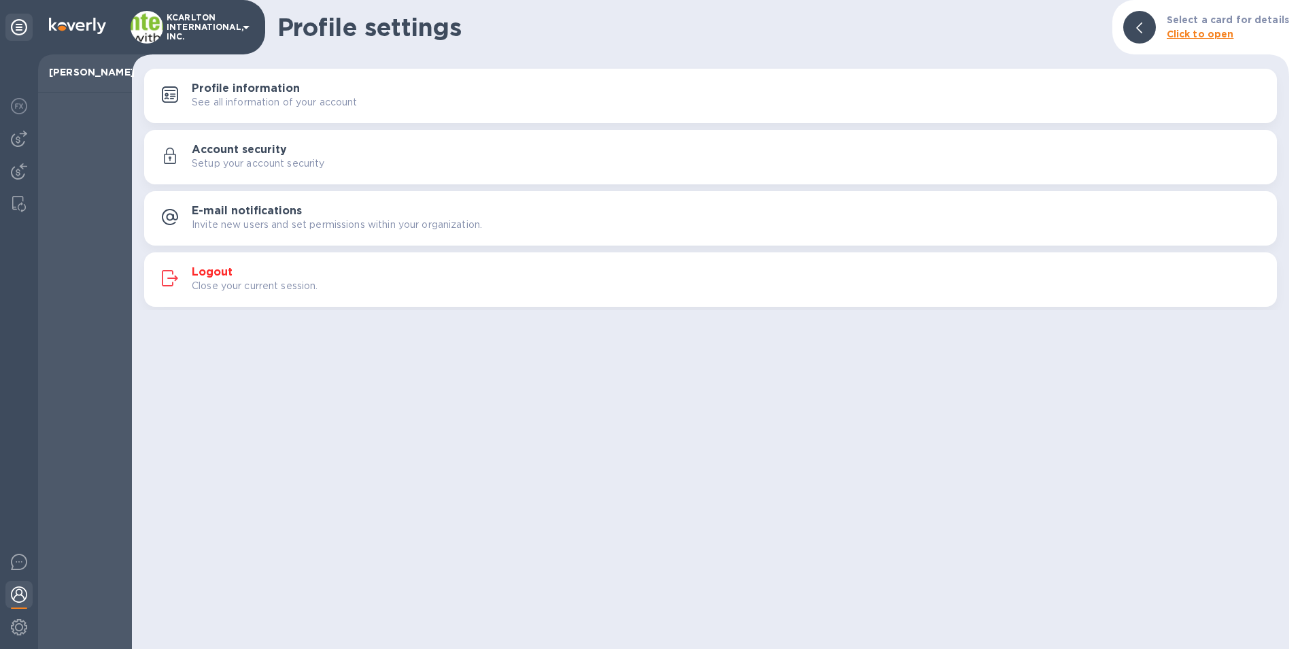
click at [213, 273] on h3 "Logout" at bounding box center [212, 272] width 41 height 13
